Goal: Task Accomplishment & Management: Manage account settings

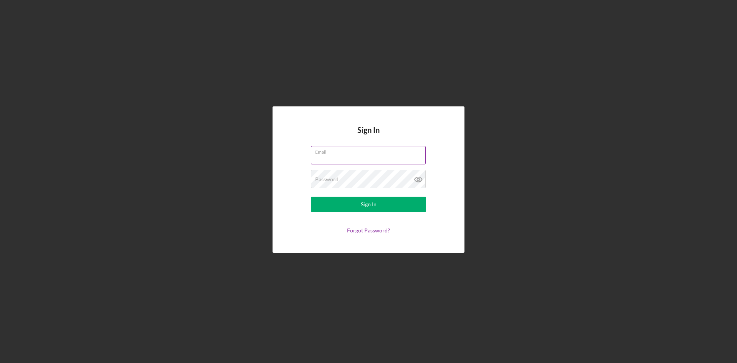
click at [335, 154] on div "Email" at bounding box center [368, 155] width 115 height 19
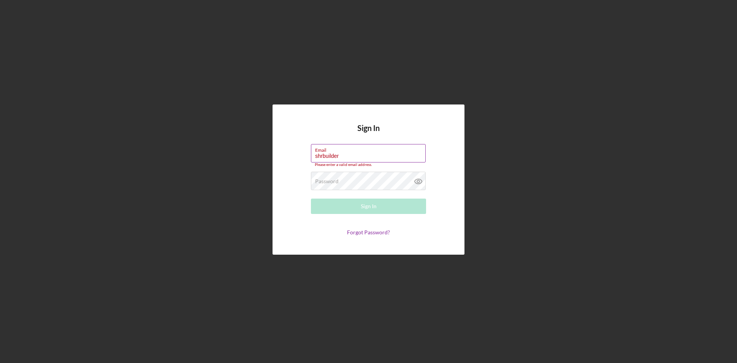
type input "[EMAIL_ADDRESS][DOMAIN_NAME]"
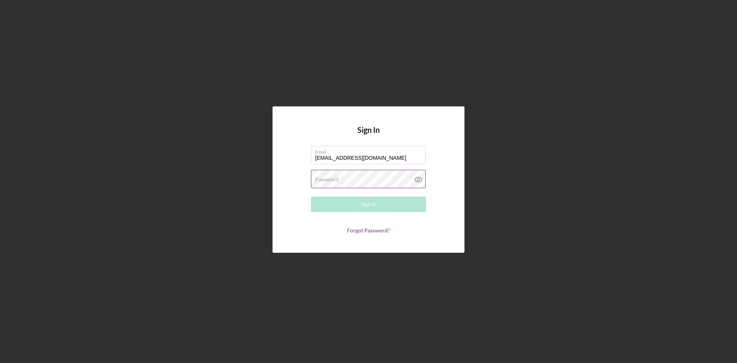
click at [337, 181] on label "Password" at bounding box center [326, 179] width 23 height 6
click at [366, 204] on div "Sign In" at bounding box center [369, 203] width 16 height 15
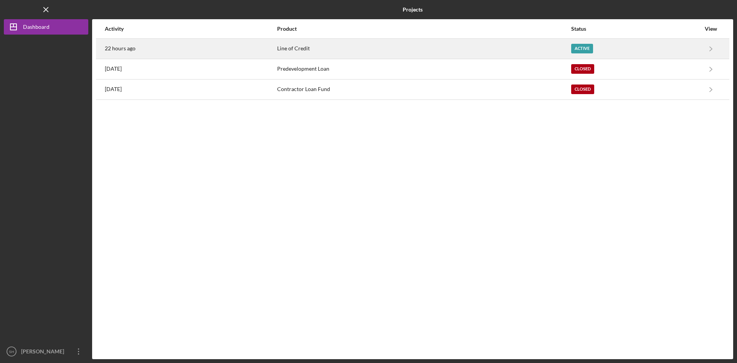
click at [577, 45] on div "Active" at bounding box center [582, 49] width 22 height 10
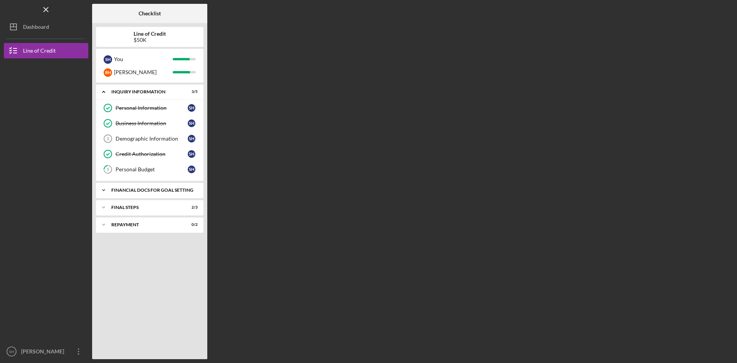
click at [168, 190] on div "Financial Docs for Goal Setting" at bounding box center [152, 190] width 83 height 5
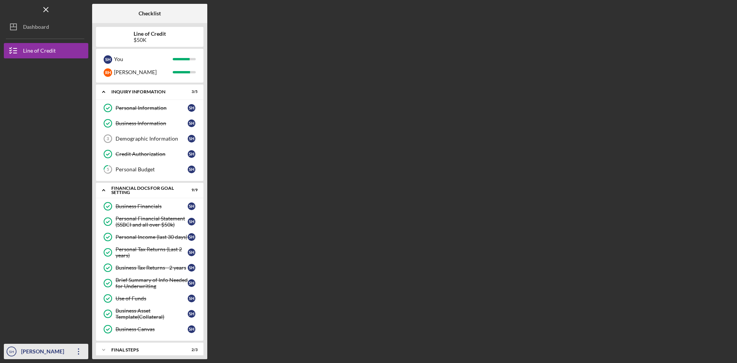
click at [58, 352] on div "[PERSON_NAME]" at bounding box center [44, 351] width 50 height 17
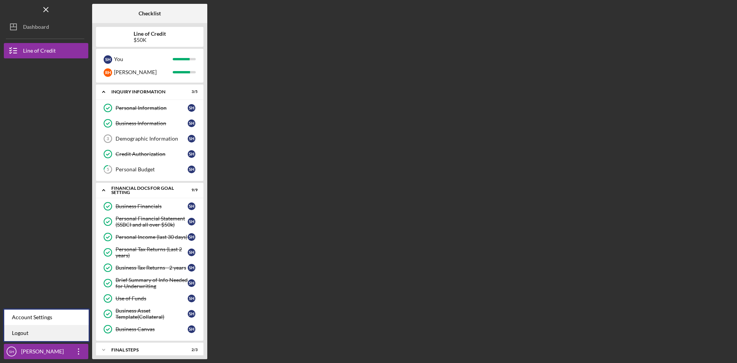
click at [29, 334] on link "Logout" at bounding box center [46, 333] width 84 height 16
